Goal: Task Accomplishment & Management: Use online tool/utility

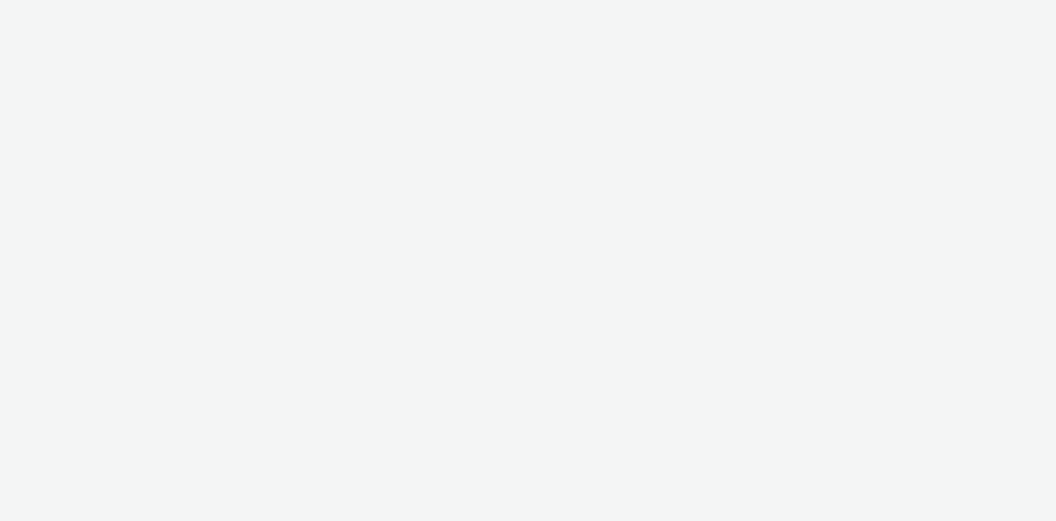
select select "2fc77e36-bb93-4aa3-9dff-dcb08e02eac6"
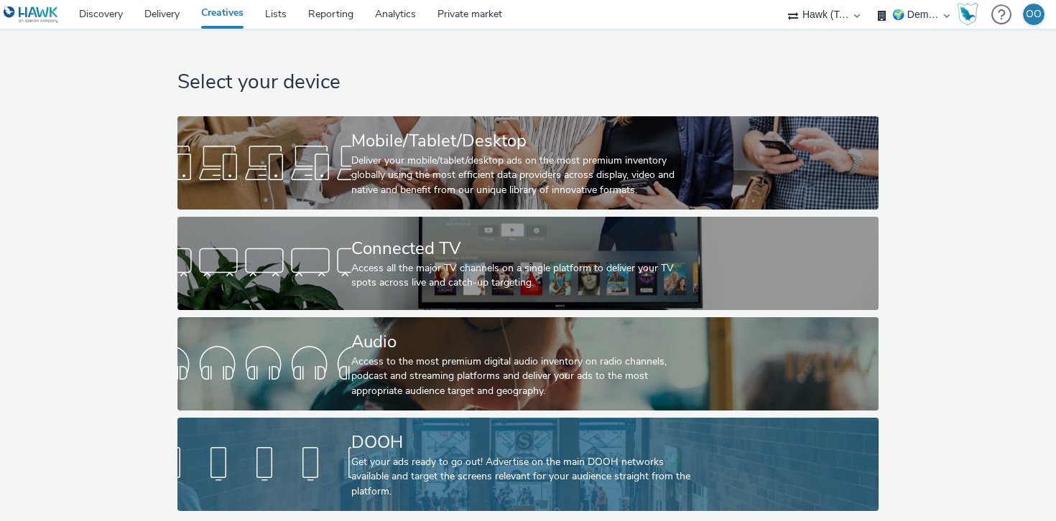
click at [378, 452] on div "DOOH" at bounding box center [525, 442] width 348 height 25
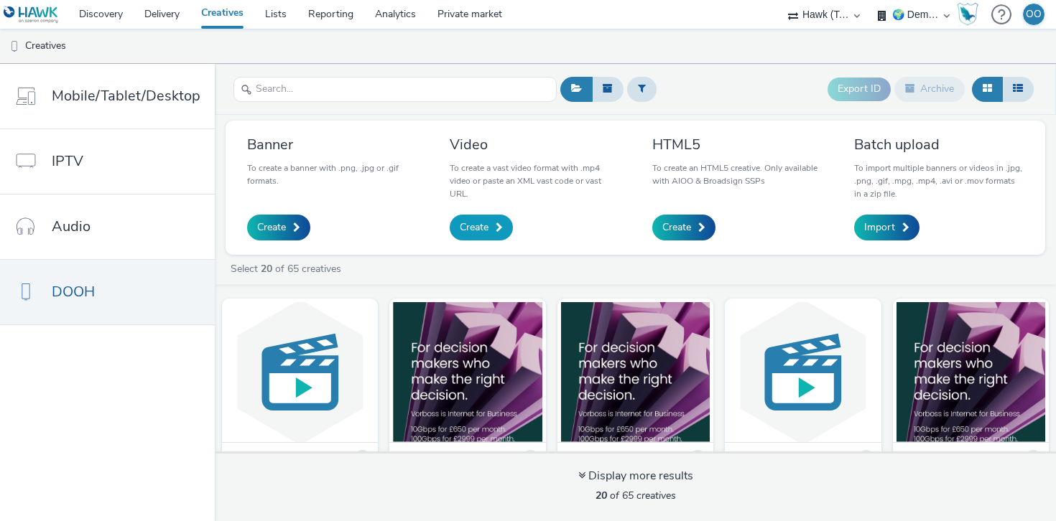
click at [470, 225] on span "Create" at bounding box center [474, 227] width 29 height 14
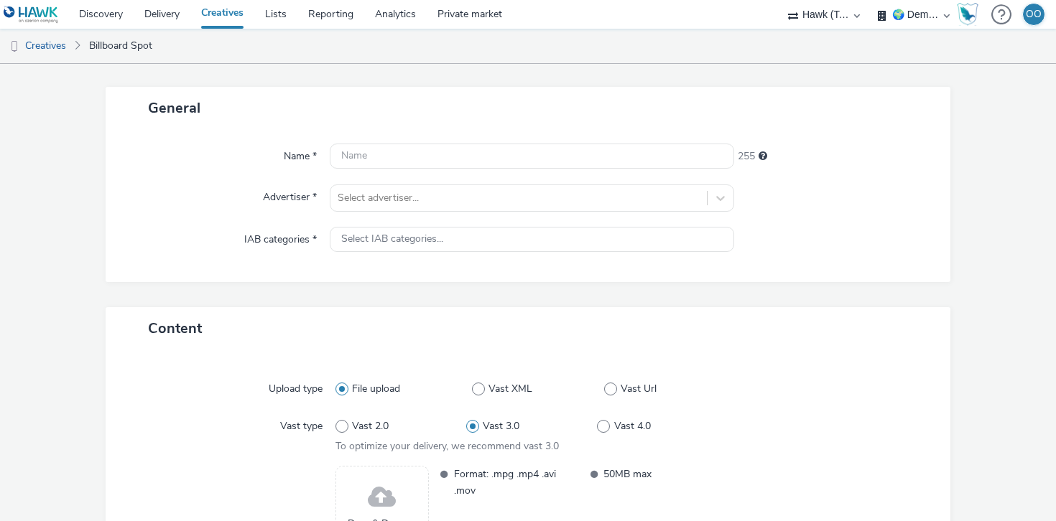
scroll to position [74, 0]
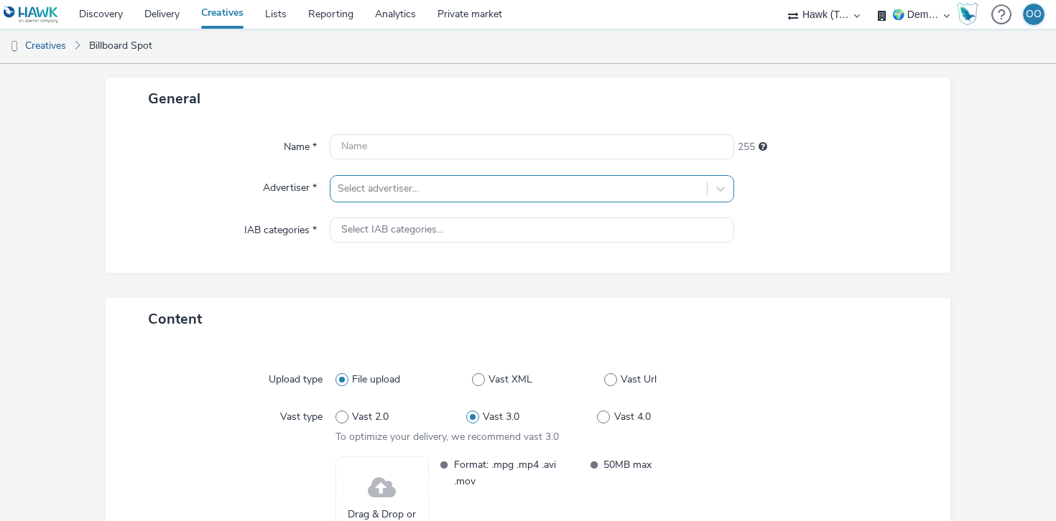
click at [376, 190] on div at bounding box center [519, 188] width 362 height 17
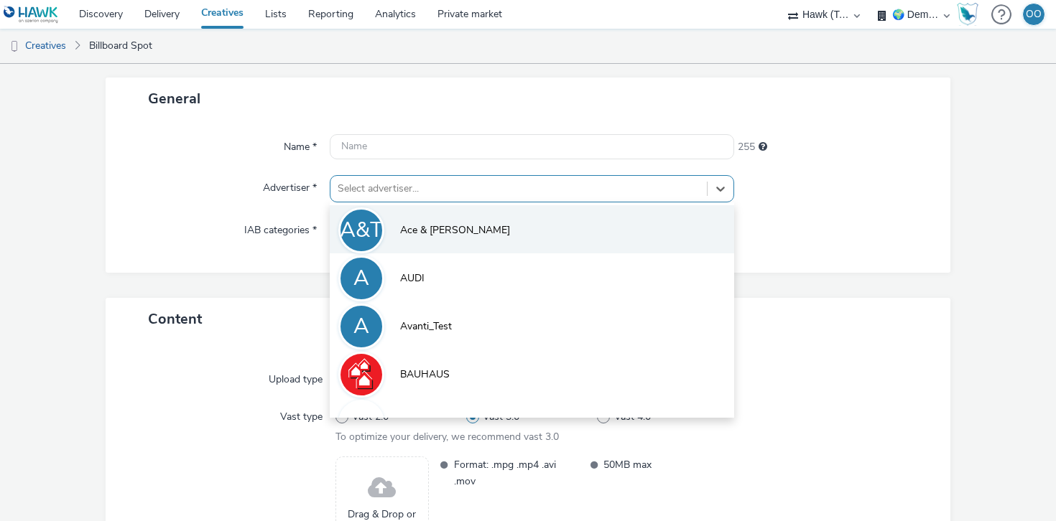
click at [424, 220] on li "A&T Ace & [PERSON_NAME]" at bounding box center [532, 229] width 404 height 48
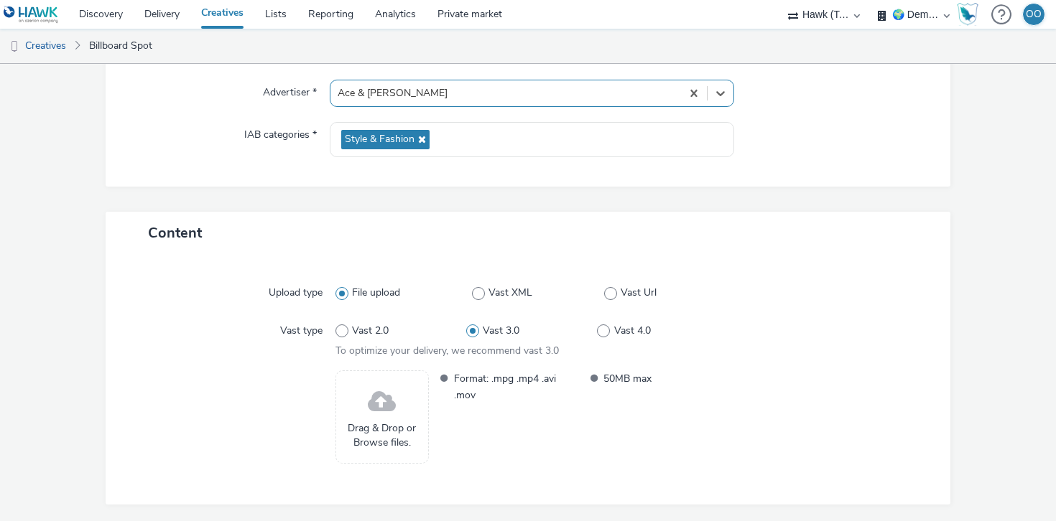
scroll to position [37, 0]
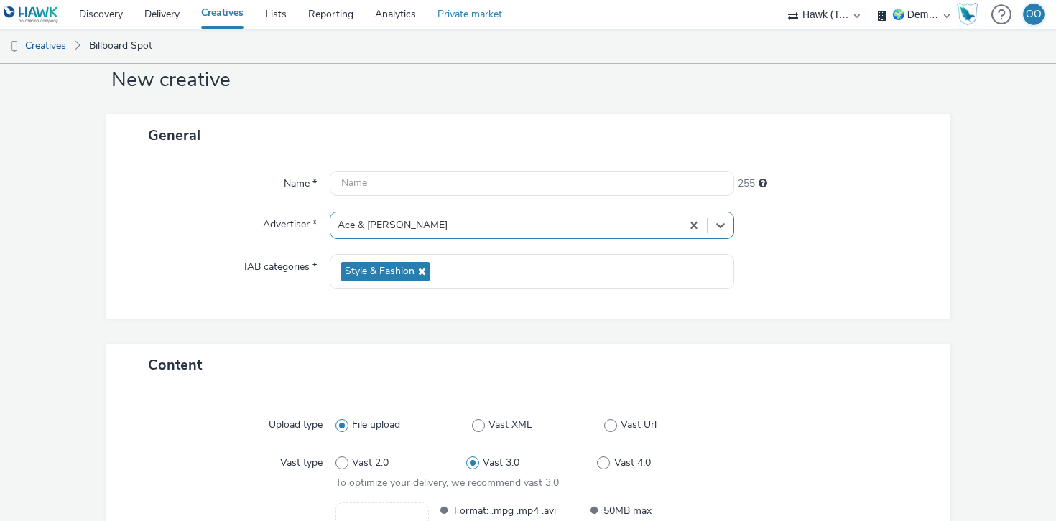
click at [472, 18] on link "Private market" at bounding box center [470, 14] width 86 height 29
